Goal: Navigation & Orientation: Find specific page/section

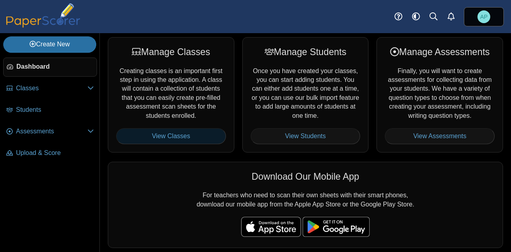
click at [177, 139] on link "View Classes" at bounding box center [171, 136] width 110 height 16
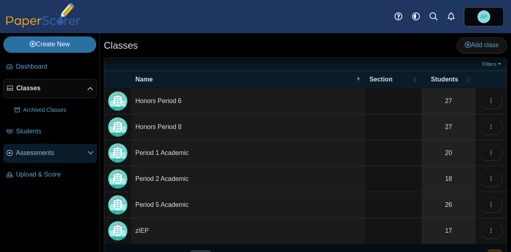
click at [56, 158] on link "Assessments" at bounding box center [50, 153] width 94 height 19
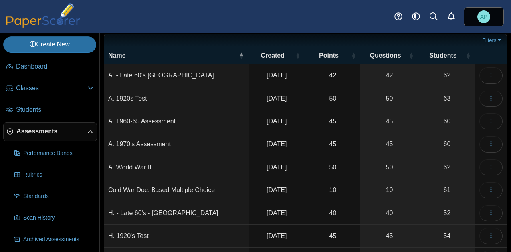
scroll to position [64, 0]
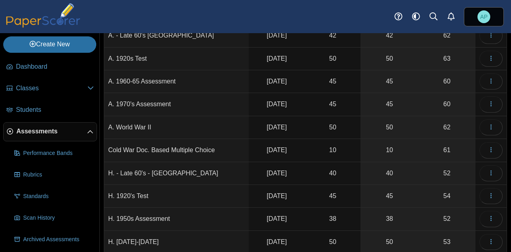
click at [160, 195] on td "H. 1920's Test" at bounding box center [176, 196] width 144 height 23
click at [487, 197] on button "button" at bounding box center [490, 196] width 23 height 16
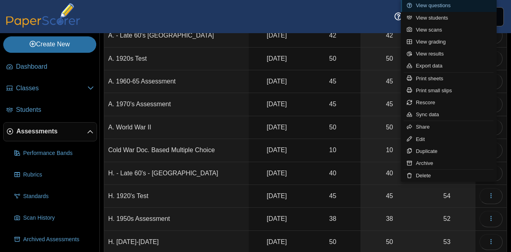
click at [431, 8] on link "View questions" at bounding box center [448, 6] width 96 height 12
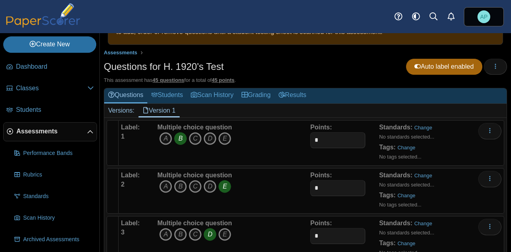
scroll to position [80, 0]
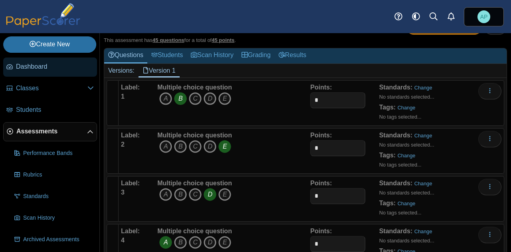
click at [42, 69] on span "Dashboard" at bounding box center [55, 66] width 78 height 9
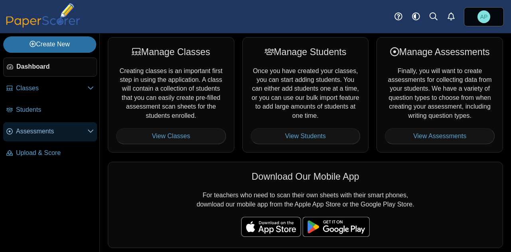
click at [44, 133] on span "Assessments" at bounding box center [51, 131] width 71 height 9
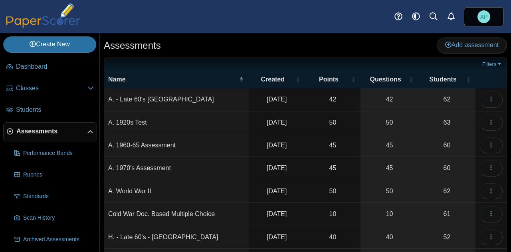
click at [148, 95] on td "A. - Late 60's [GEOGRAPHIC_DATA]" at bounding box center [176, 99] width 144 height 23
click at [479, 94] on button "button" at bounding box center [490, 99] width 23 height 16
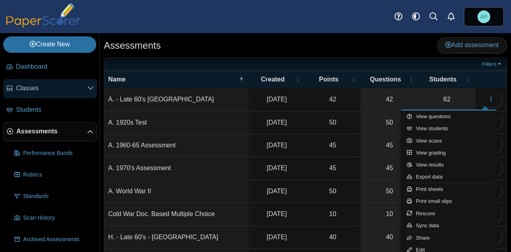
click at [54, 86] on span "Classes" at bounding box center [51, 88] width 71 height 9
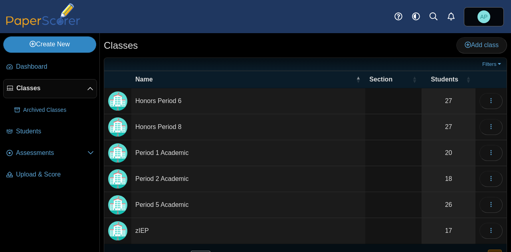
click at [63, 46] on link "Create New" at bounding box center [49, 44] width 93 height 16
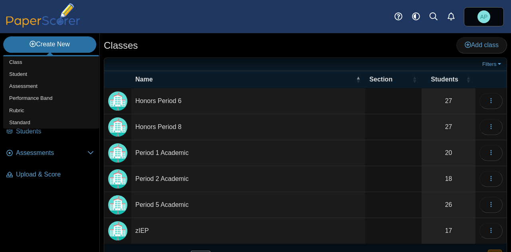
click at [67, 205] on nav "Dashboard Classes" at bounding box center [49, 152] width 99 height 197
